Goal: Task Accomplishment & Management: Manage account settings

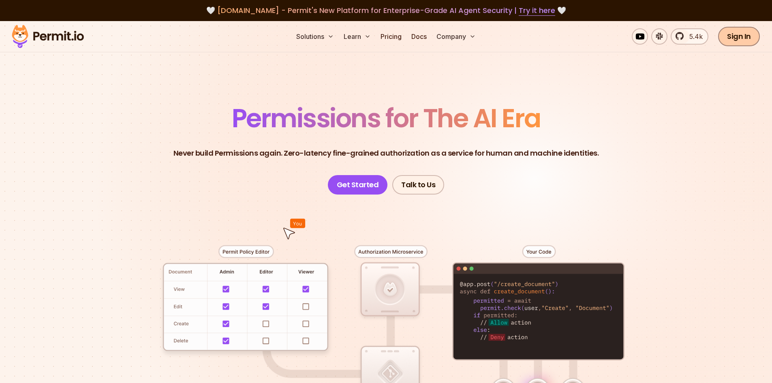
click at [730, 37] on link "Sign In" at bounding box center [739, 36] width 42 height 19
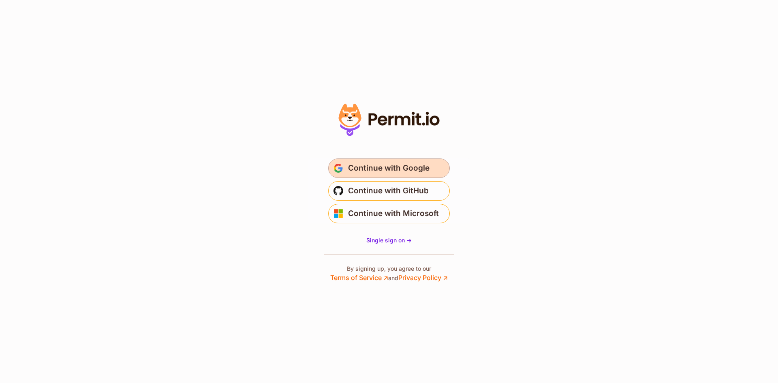
click at [403, 163] on span "Continue with Google" at bounding box center [388, 168] width 81 height 13
